Goal: Task Accomplishment & Management: Use online tool/utility

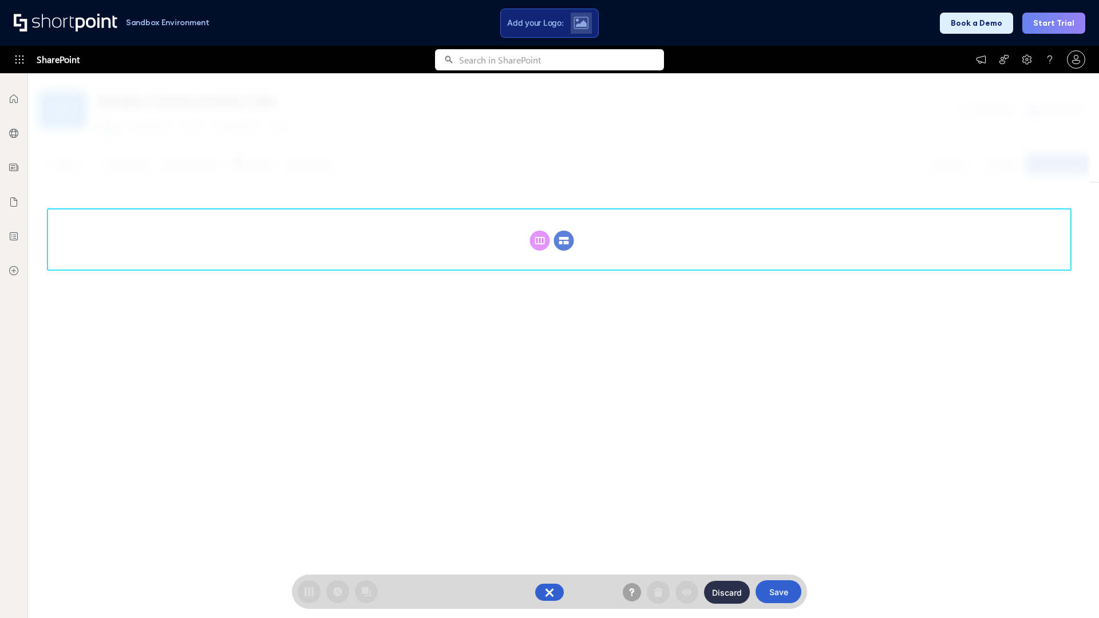
click at [564, 240] on circle at bounding box center [564, 241] width 20 height 20
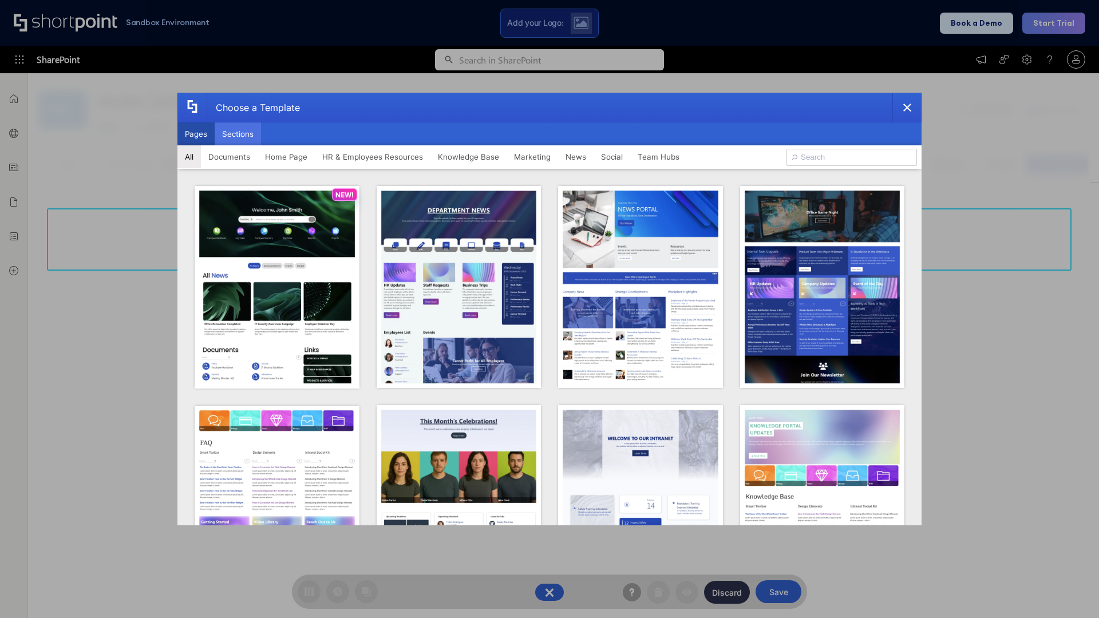
click at [237, 134] on button "Sections" at bounding box center [238, 133] width 46 height 23
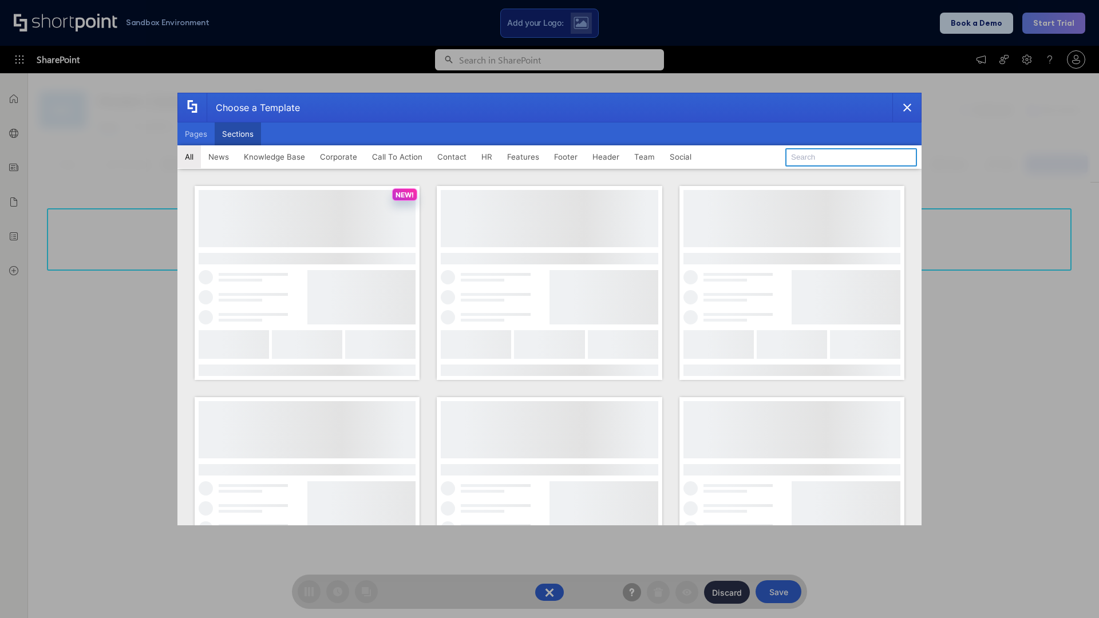
type input "Service Block 3"
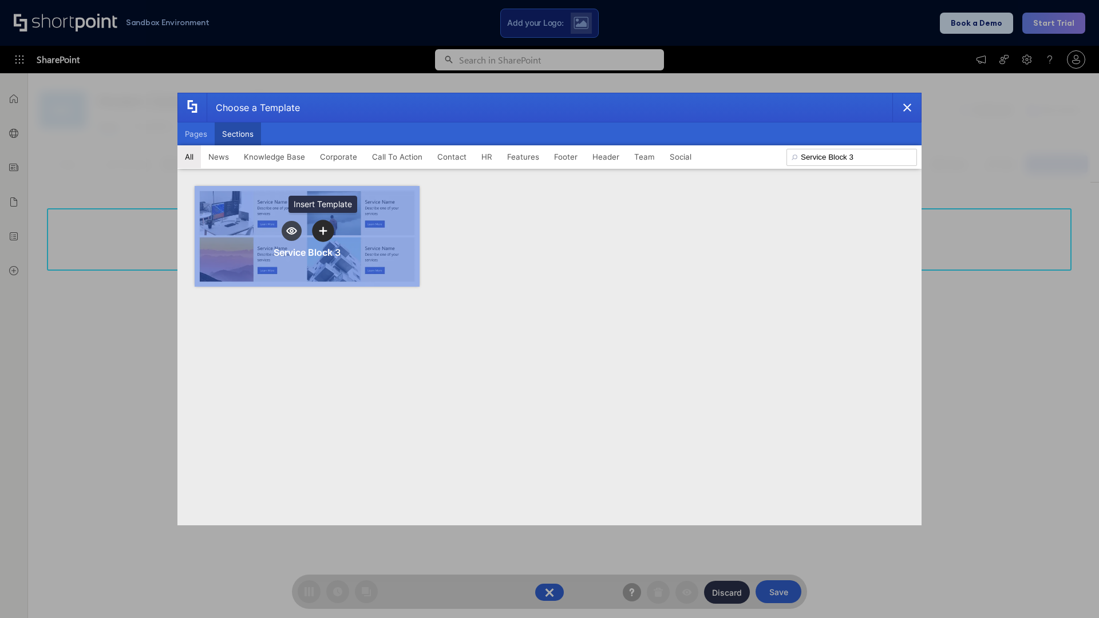
click at [323, 231] on icon "template selector" at bounding box center [323, 231] width 8 height 8
